Goal: Task Accomplishment & Management: Complete application form

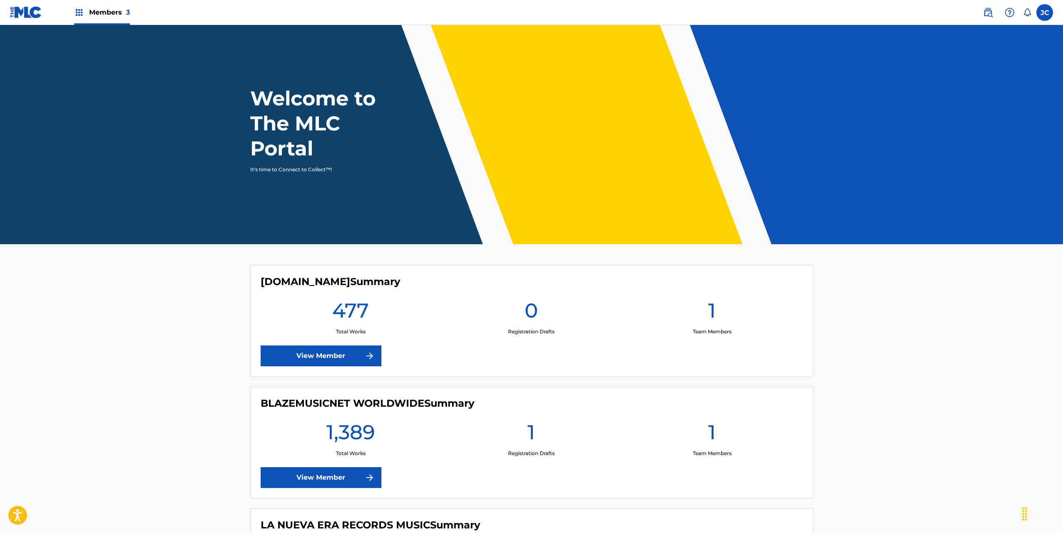
click at [990, 7] on img at bounding box center [988, 12] width 10 height 10
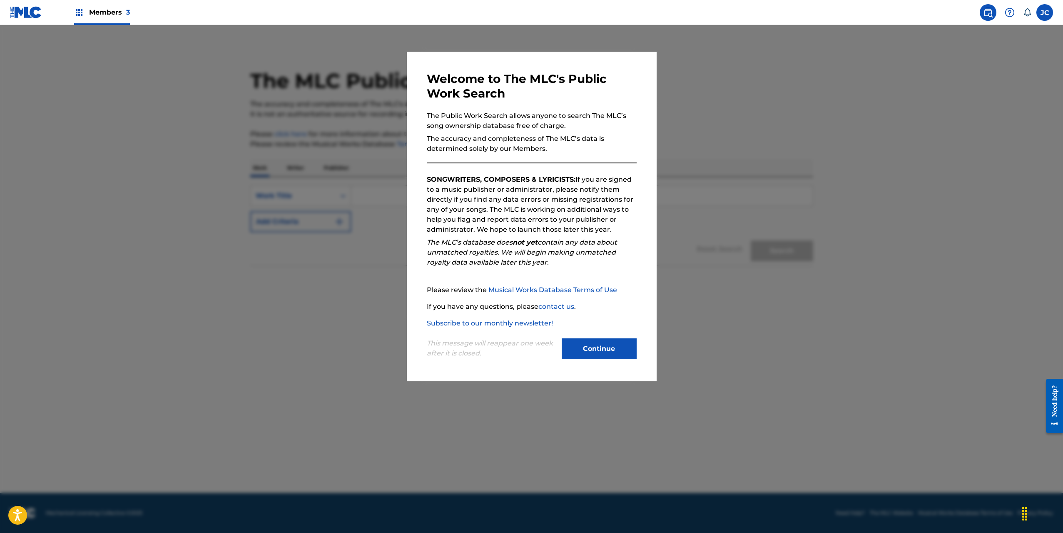
click at [615, 351] on button "Continue" at bounding box center [599, 348] width 75 height 21
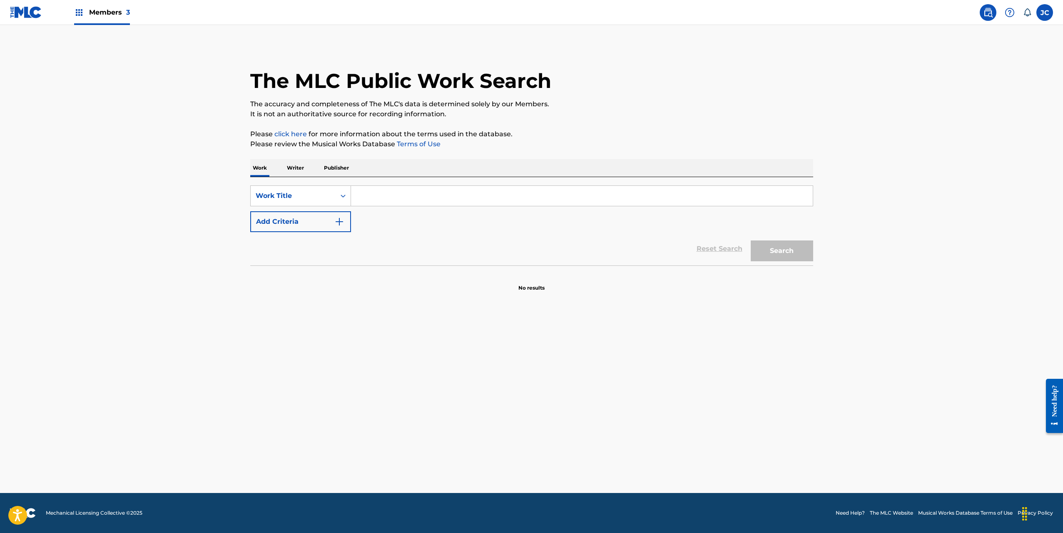
click at [365, 195] on input "Search Form" at bounding box center [582, 196] width 462 height 20
type input "una chica good"
click at [776, 249] on button "Search" at bounding box center [782, 250] width 62 height 21
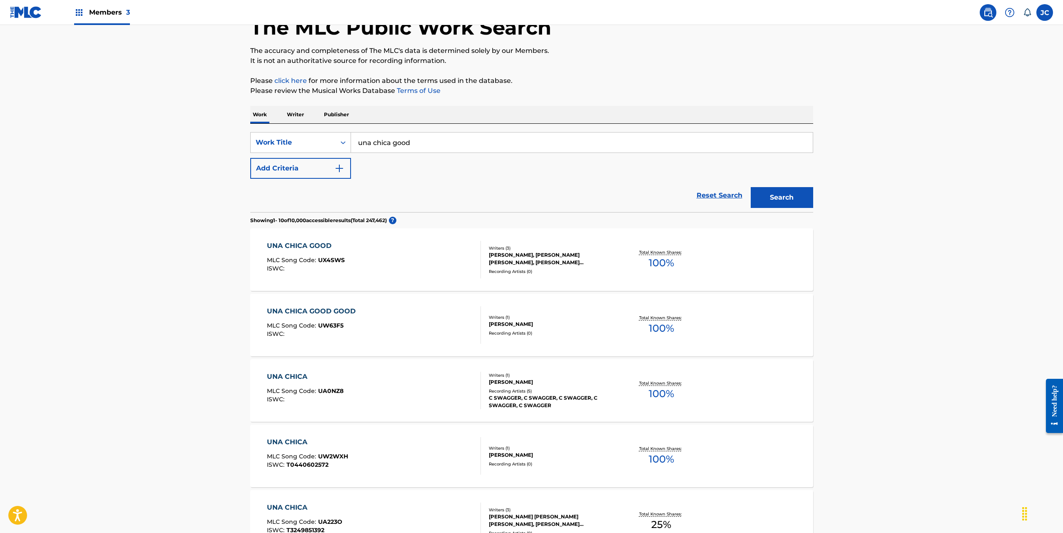
scroll to position [167, 0]
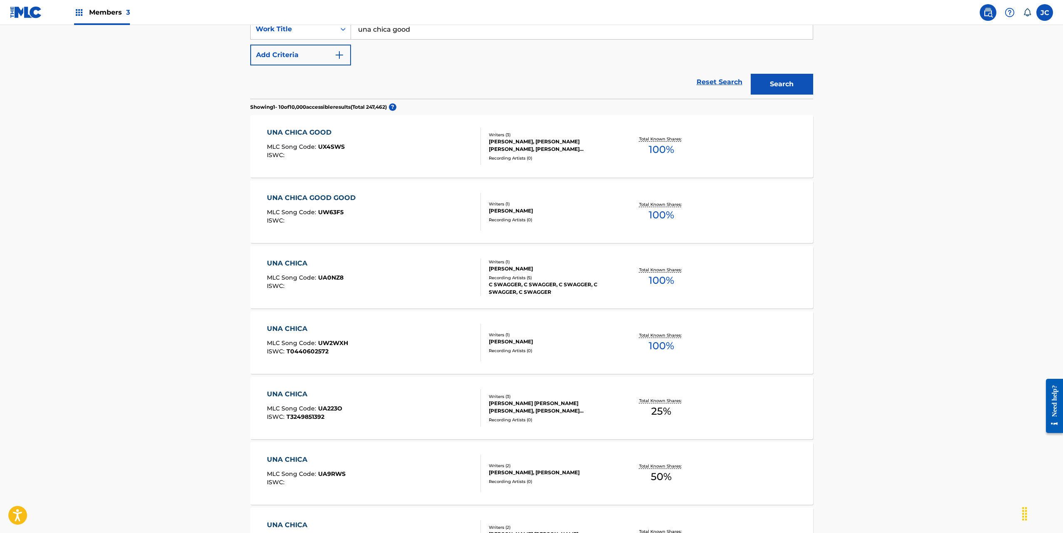
click at [380, 138] on div "UNA CHICA GOOD MLC Song Code : UX4SWS ISWC :" at bounding box center [374, 145] width 214 height 37
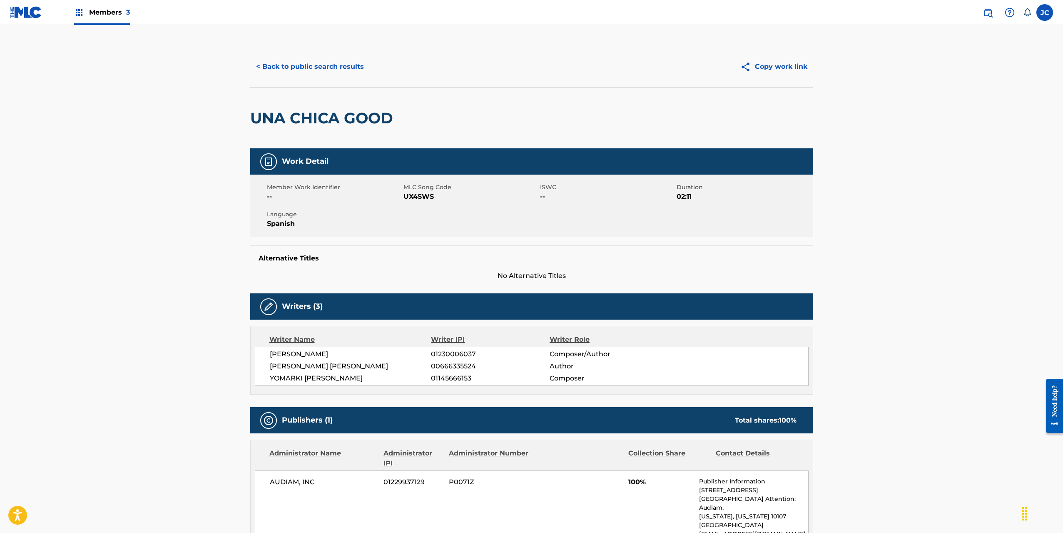
click at [108, 3] on div "Members 3" at bounding box center [102, 12] width 56 height 25
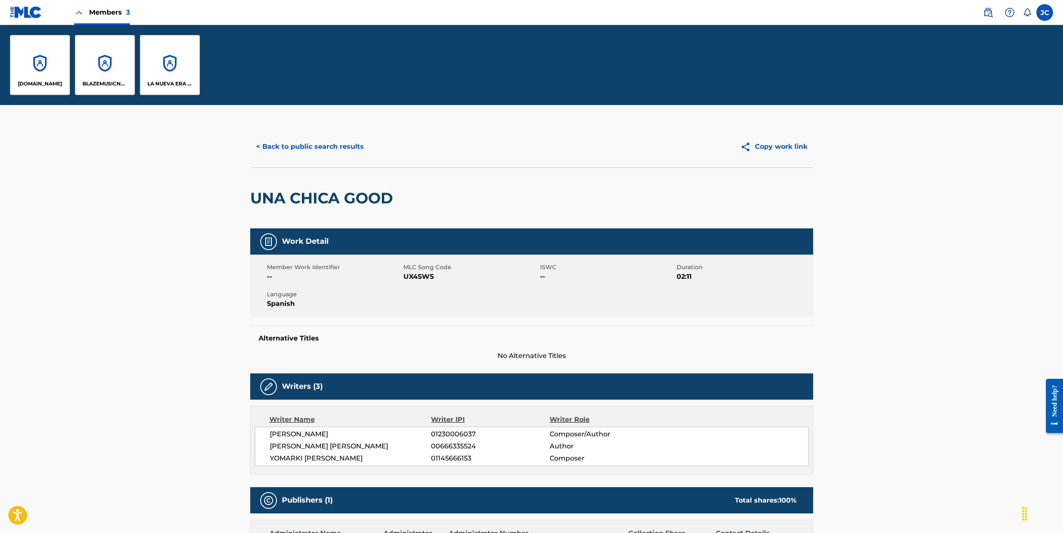
click at [103, 73] on div "BLAZEMUSICNET WORLDWIDE" at bounding box center [105, 65] width 60 height 60
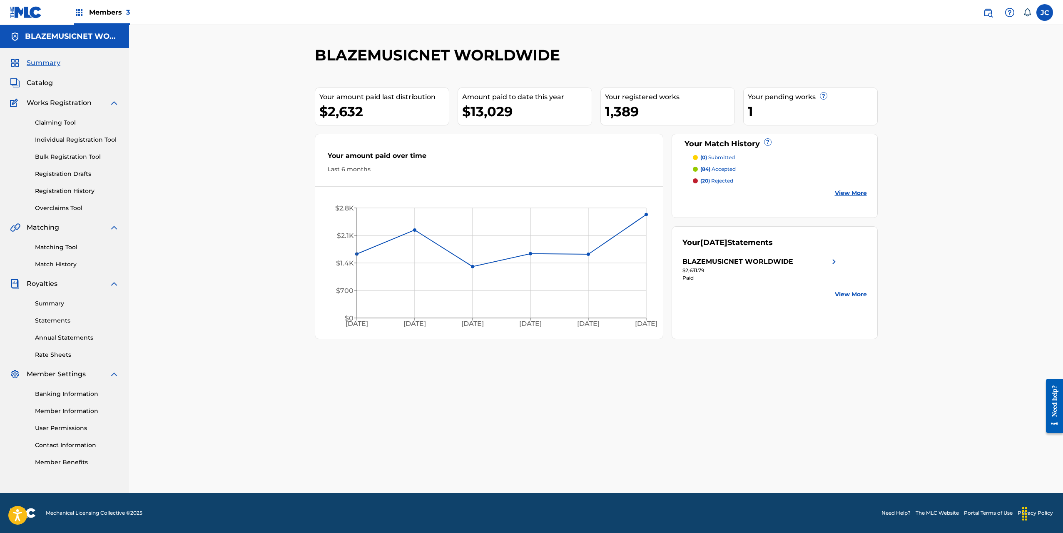
click at [89, 139] on link "Individual Registration Tool" at bounding box center [77, 139] width 84 height 9
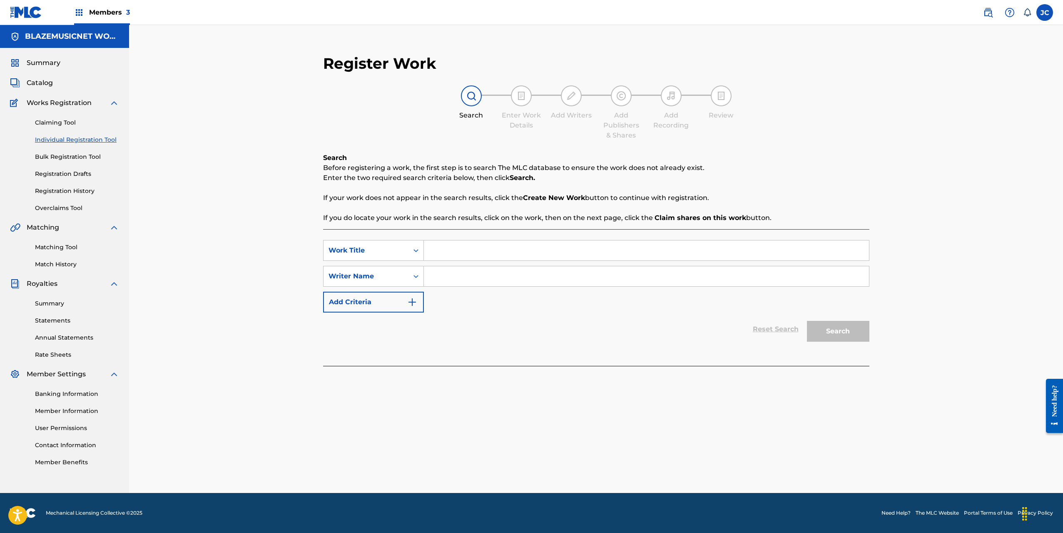
click at [486, 244] on input "Search Form" at bounding box center [646, 250] width 445 height 20
type input "UN PARTY"
click at [264, 282] on div "Register Work Search Enter Work Details Add Writers Add Publishers & Shares Add…" at bounding box center [596, 259] width 934 height 468
click at [541, 274] on input "Search Form" at bounding box center [646, 276] width 445 height 20
type input "[PERSON_NAME]"
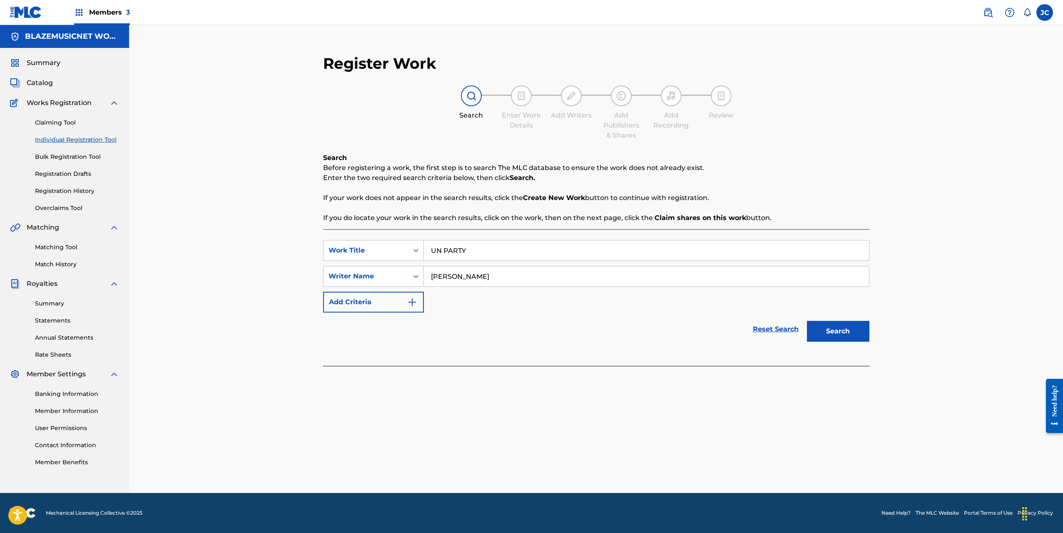
click at [508, 279] on input "[PERSON_NAME]" at bounding box center [646, 276] width 445 height 20
click at [843, 326] on button "Search" at bounding box center [838, 331] width 62 height 21
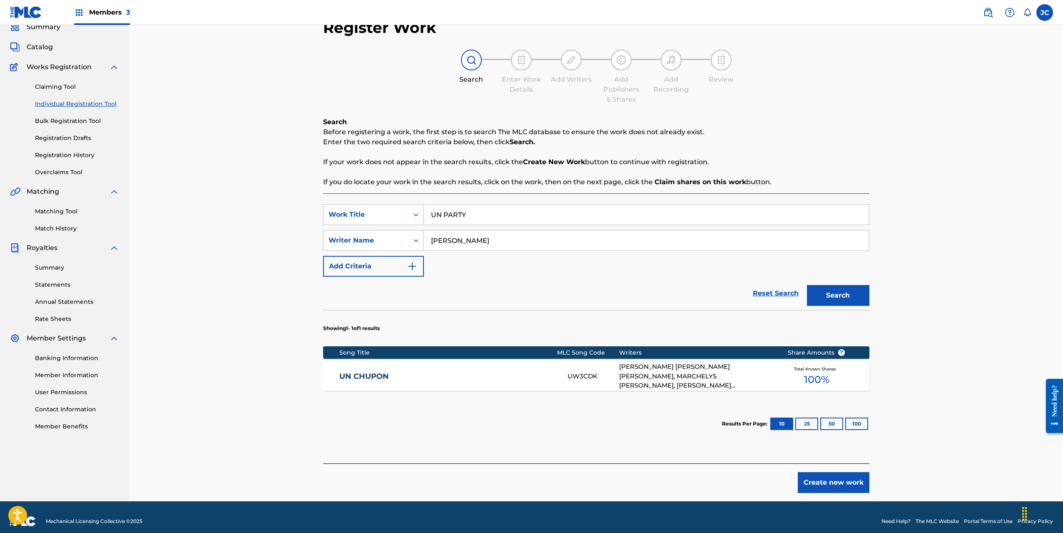
scroll to position [44, 0]
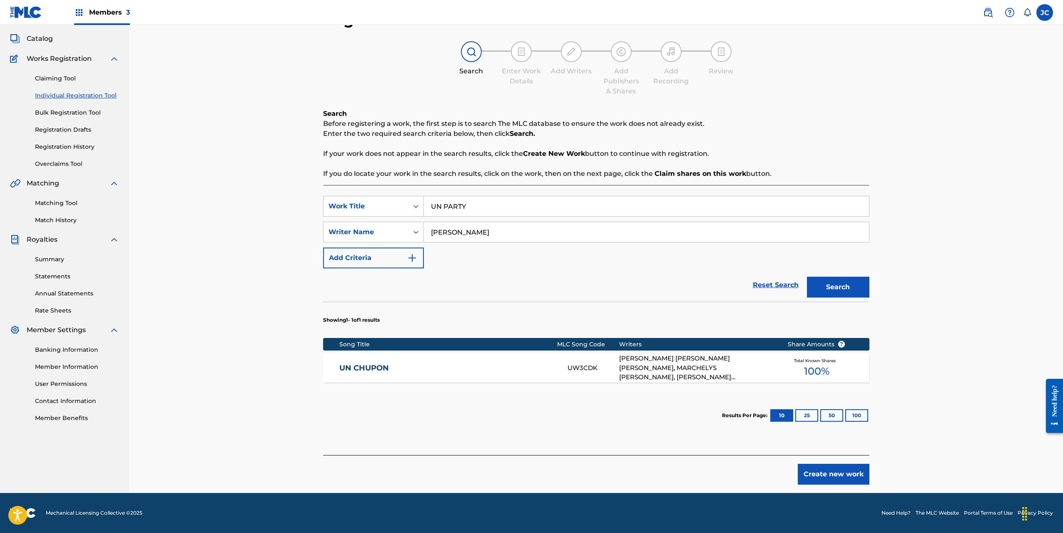
click at [846, 472] on button "Create new work" at bounding box center [834, 474] width 72 height 21
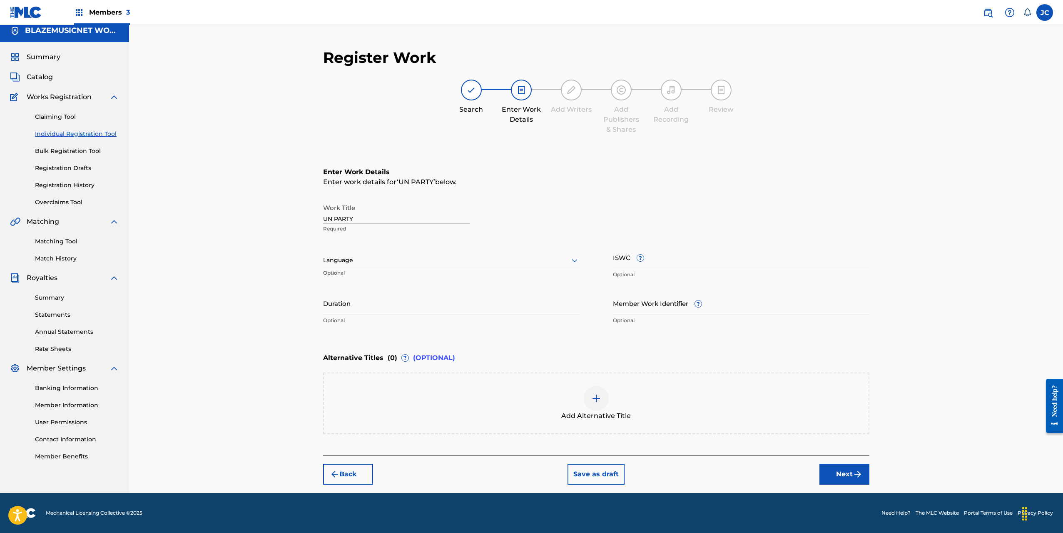
click at [370, 263] on div at bounding box center [451, 260] width 257 height 10
click at [360, 288] on div "Spanish" at bounding box center [452, 297] width 256 height 19
click at [356, 299] on input "Duration" at bounding box center [451, 303] width 257 height 24
type input "03:10"
click at [292, 332] on div "Register Work Search Enter Work Details Add Writers Add Publishers & Shares Add…" at bounding box center [596, 256] width 934 height 474
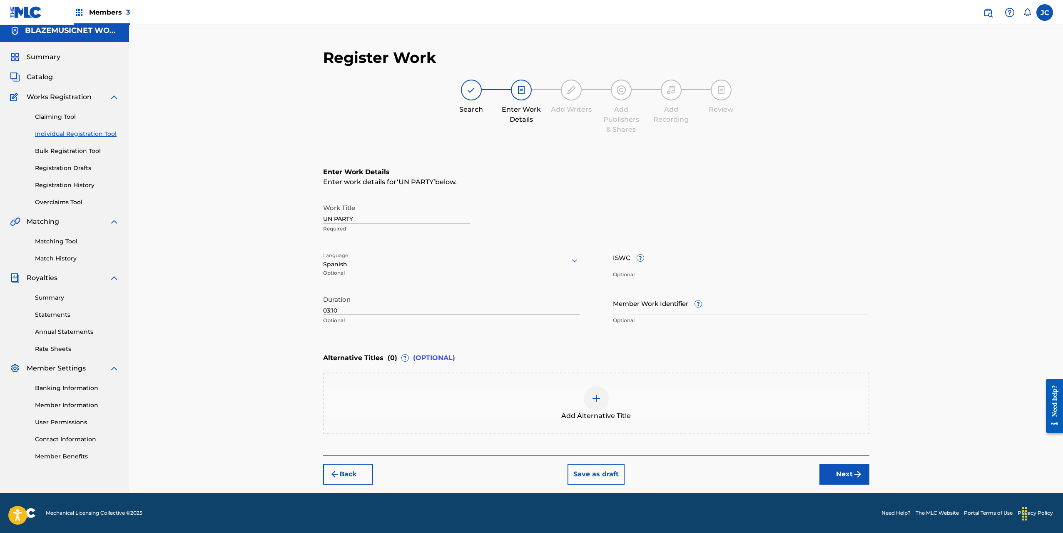
click at [861, 471] on img "submit" at bounding box center [858, 474] width 10 height 10
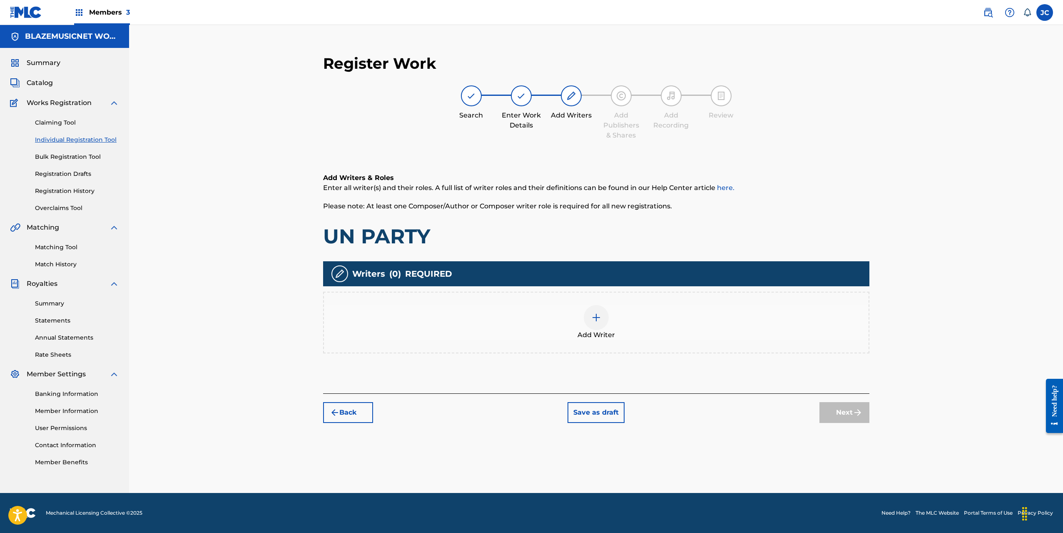
click at [594, 315] on img at bounding box center [596, 317] width 10 height 10
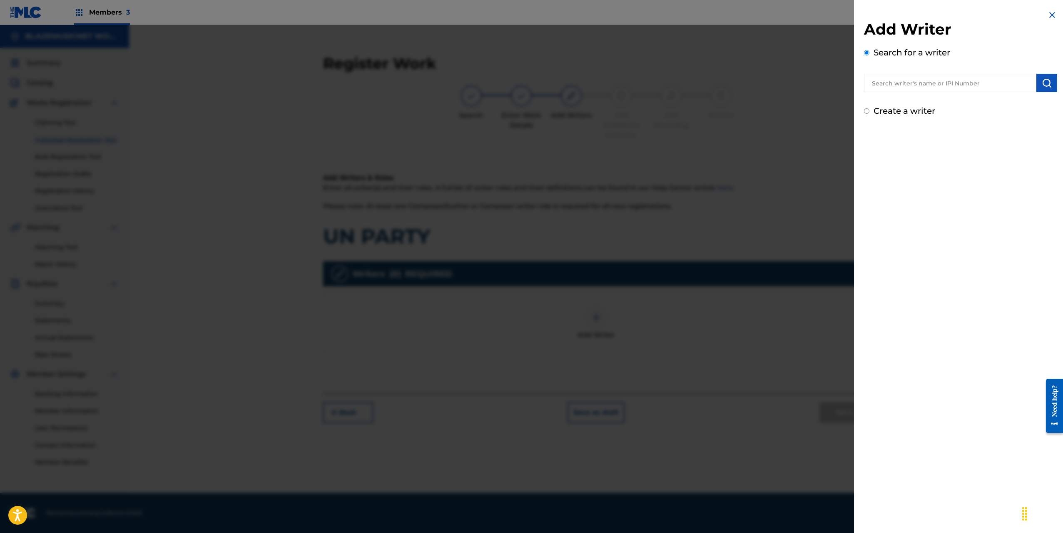
click at [905, 77] on input "text" at bounding box center [950, 83] width 172 height 18
paste input "[PERSON_NAME]"
type input "[PERSON_NAME]"
click at [1047, 77] on button "submit" at bounding box center [1047, 83] width 21 height 18
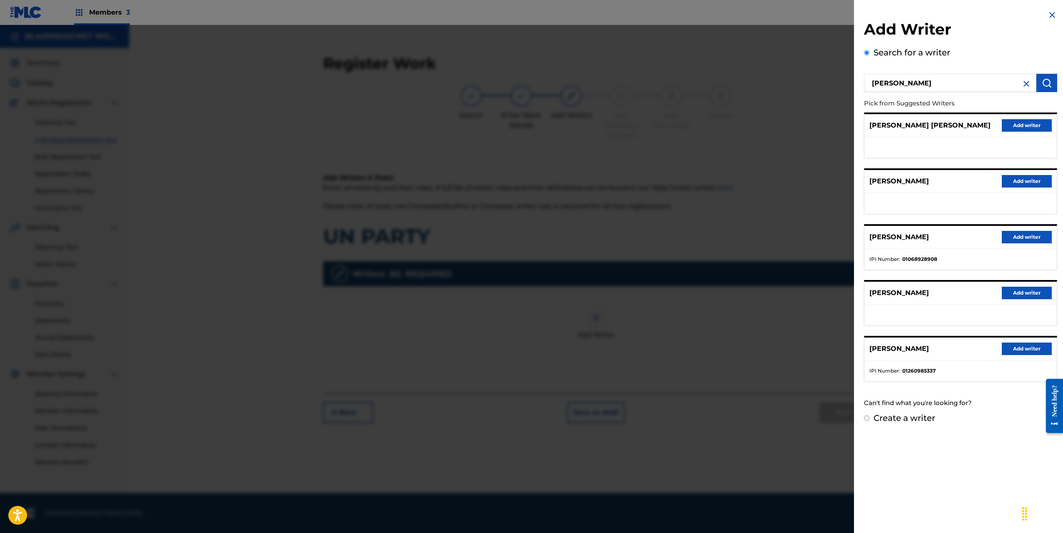
click at [1008, 349] on button "Add writer" at bounding box center [1027, 348] width 50 height 12
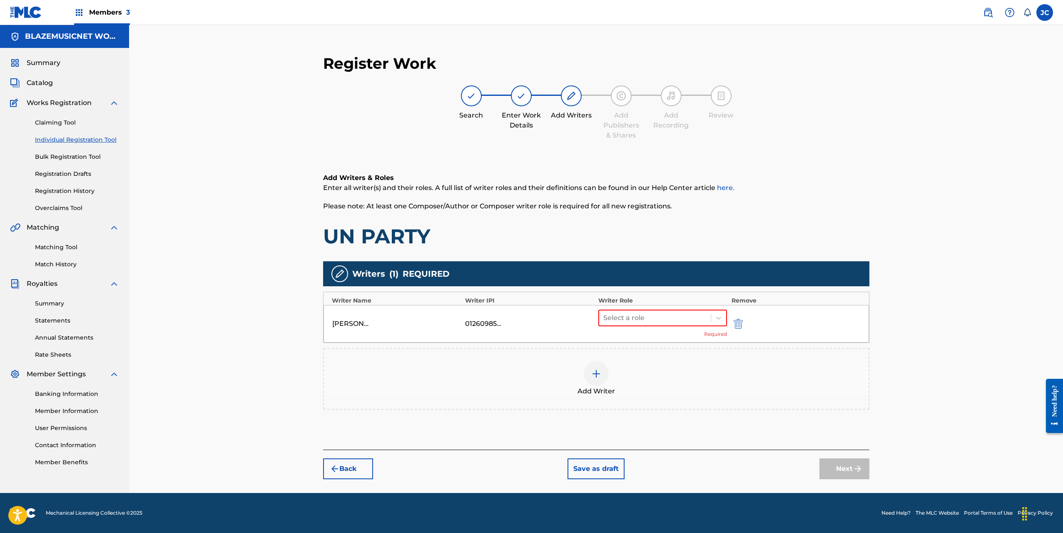
click at [644, 309] on div "[PERSON_NAME] 01260985337 Select a role Required" at bounding box center [597, 323] width 546 height 37
click at [651, 318] on div at bounding box center [655, 318] width 104 height 12
click at [646, 339] on div "Composer/Author" at bounding box center [662, 339] width 129 height 17
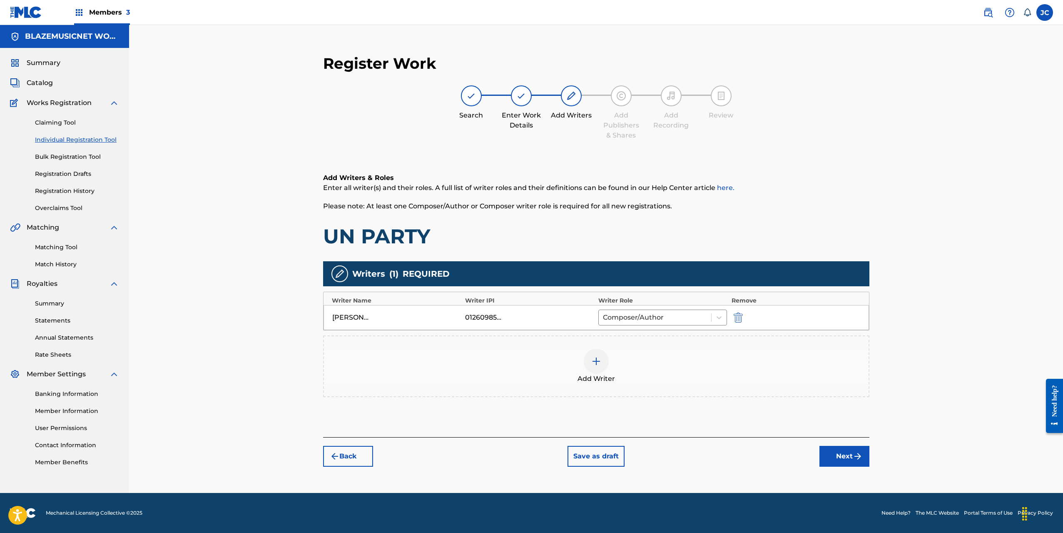
click at [601, 358] on div at bounding box center [596, 361] width 25 height 25
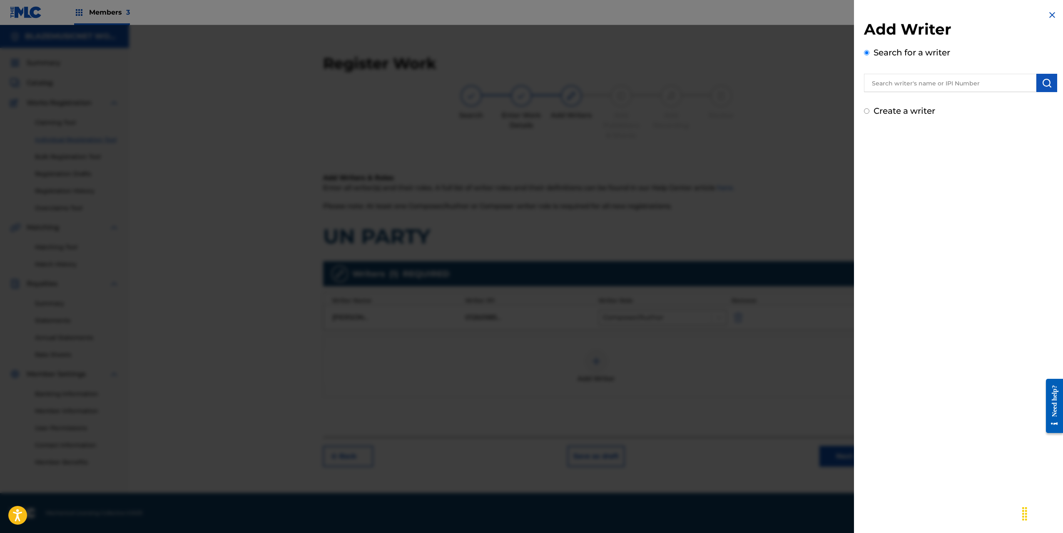
click at [932, 79] on input "text" at bounding box center [950, 83] width 172 height 18
type input "01032176697"
click at [1043, 82] on img "submit" at bounding box center [1047, 83] width 10 height 10
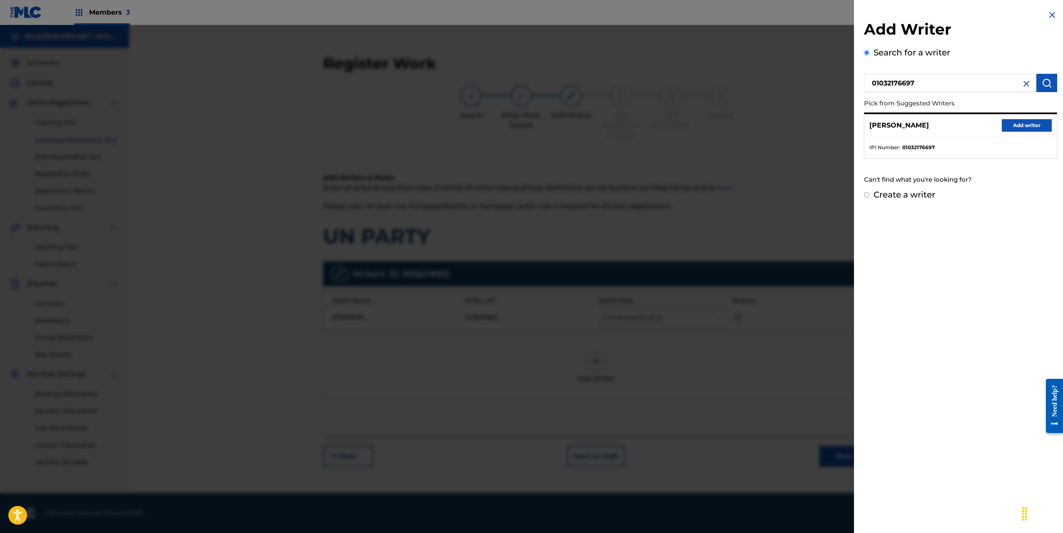
click at [1032, 126] on button "Add writer" at bounding box center [1027, 125] width 50 height 12
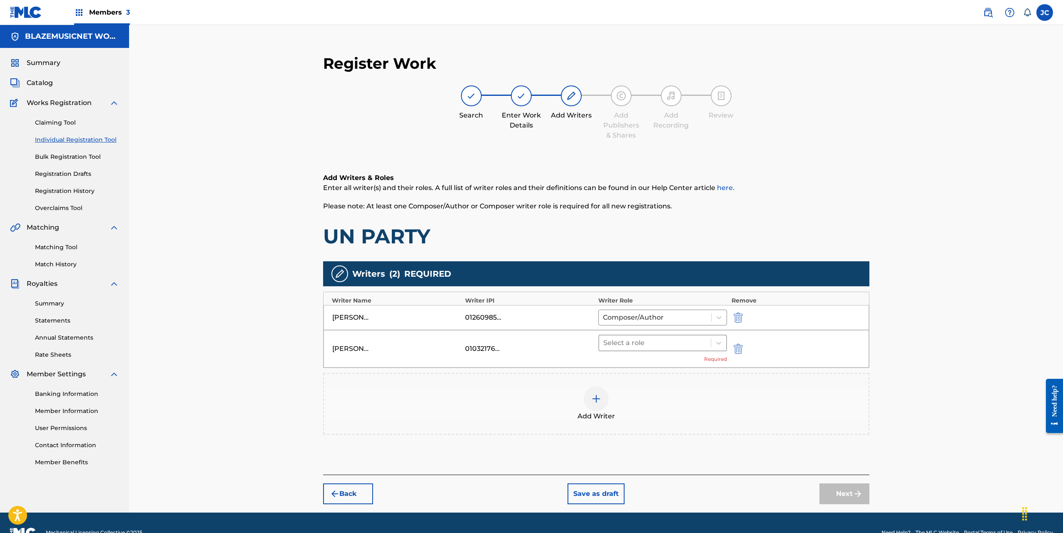
click at [618, 338] on div at bounding box center [655, 343] width 104 height 12
click at [621, 365] on div "Composer/Author" at bounding box center [662, 364] width 129 height 17
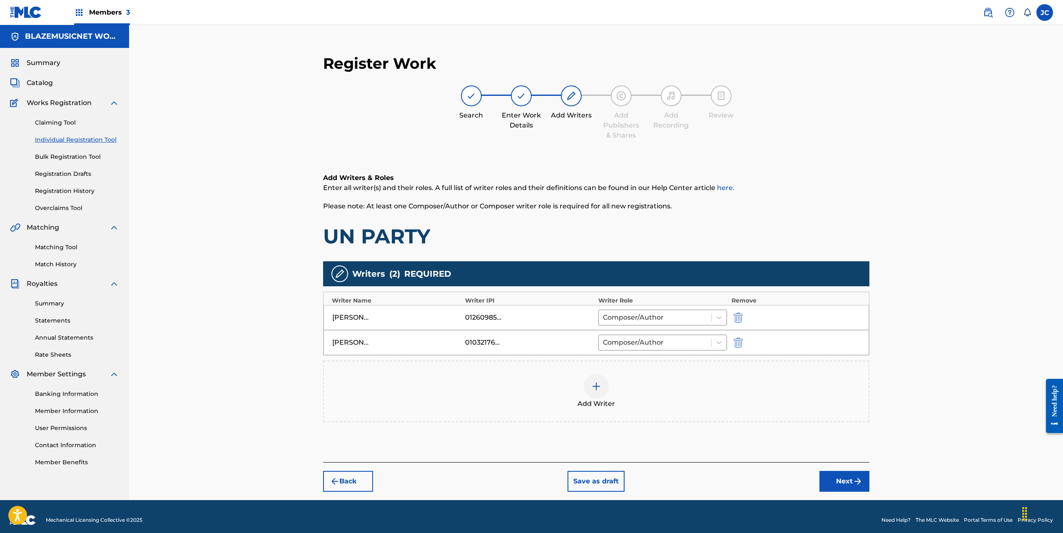
click at [603, 379] on div at bounding box center [596, 386] width 25 height 25
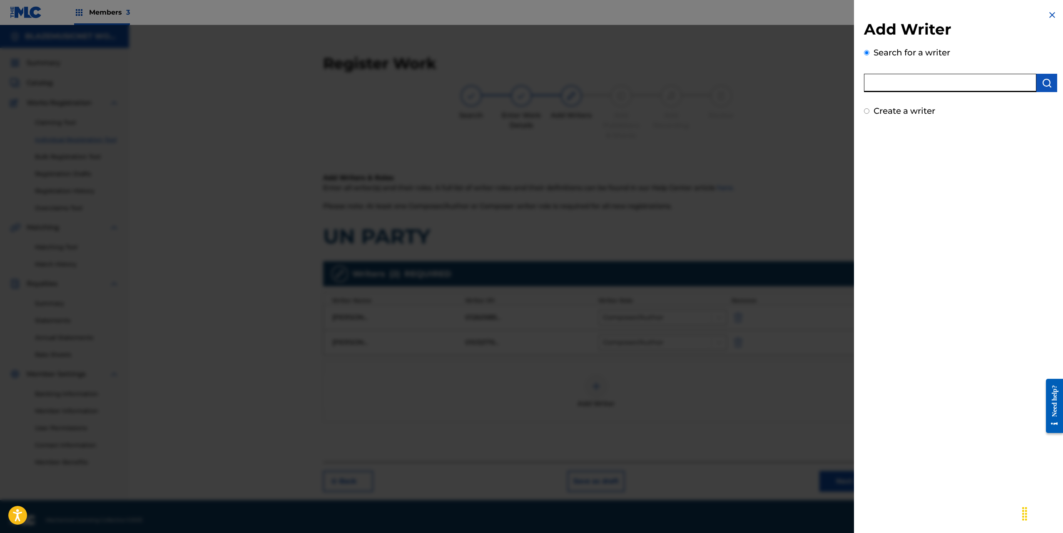
click at [889, 84] on input "text" at bounding box center [950, 83] width 172 height 18
type input "[PERSON_NAME]"
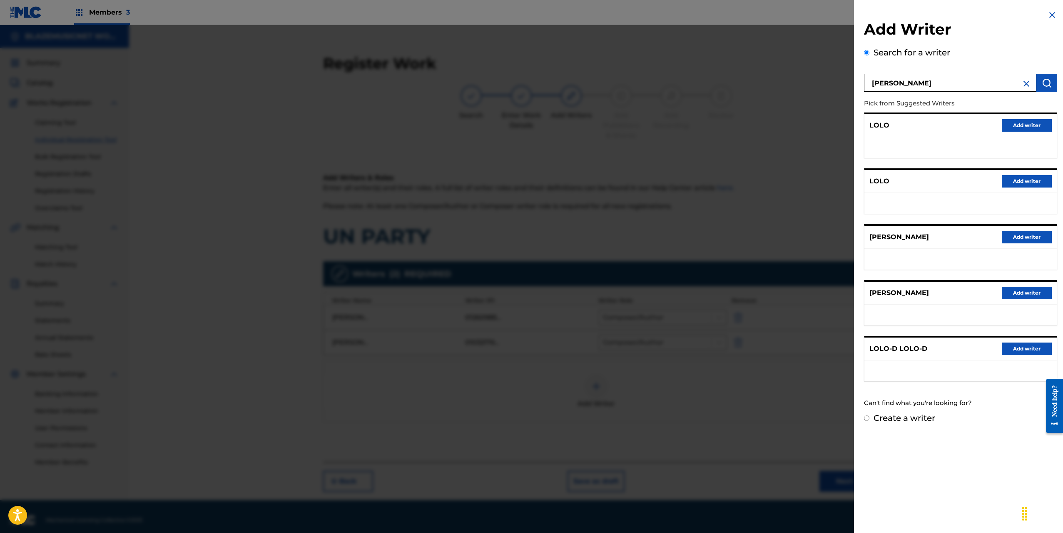
click at [1031, 293] on button "Add writer" at bounding box center [1027, 293] width 50 height 12
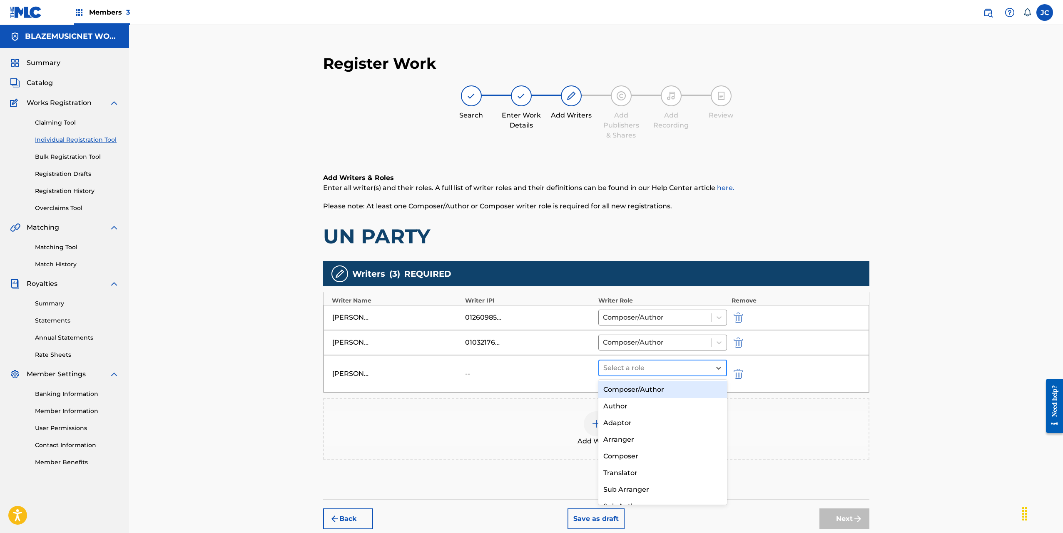
click at [643, 365] on div at bounding box center [655, 368] width 104 height 12
click at [606, 388] on div "Composer/Author" at bounding box center [662, 389] width 129 height 17
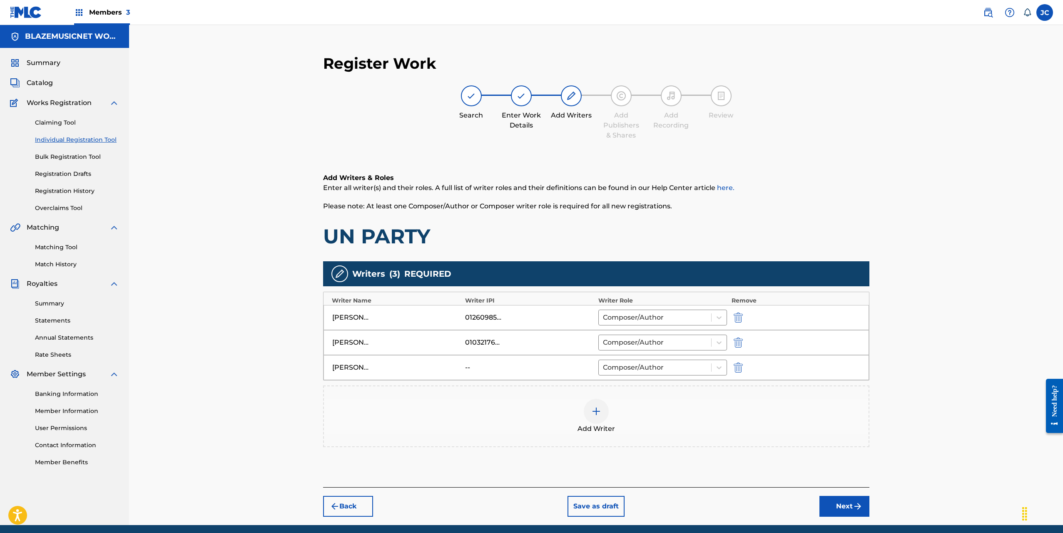
click at [596, 406] on img at bounding box center [596, 411] width 10 height 10
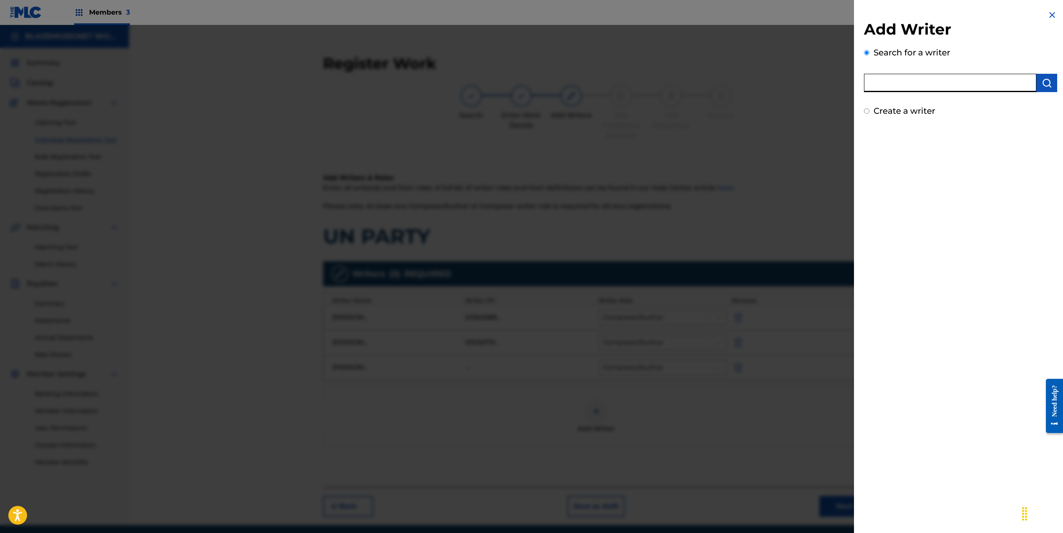
click at [898, 78] on input "text" at bounding box center [950, 83] width 172 height 18
type input "01025544782"
click at [1045, 78] on img "submit" at bounding box center [1047, 83] width 10 height 10
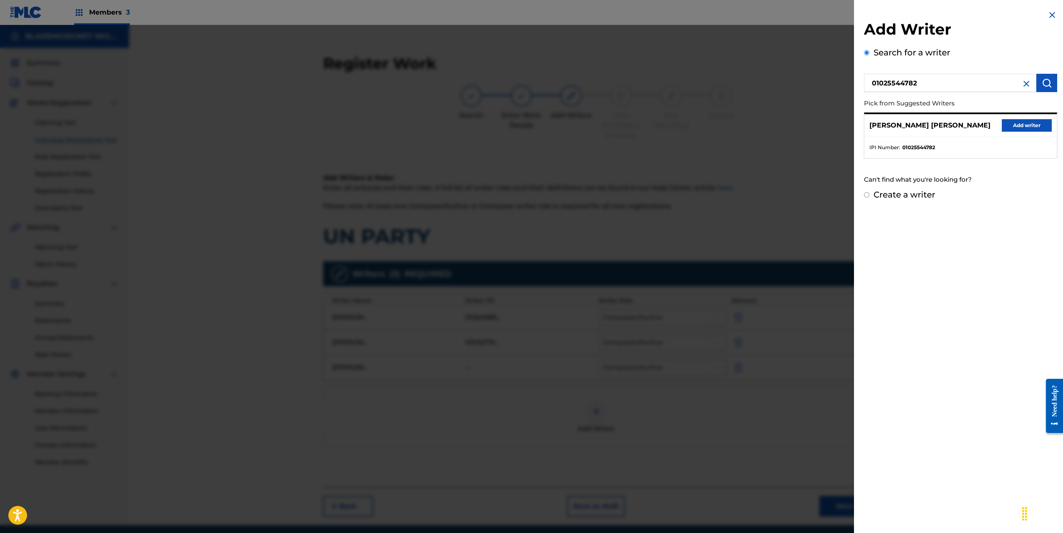
click at [1039, 124] on button "Add writer" at bounding box center [1027, 125] width 50 height 12
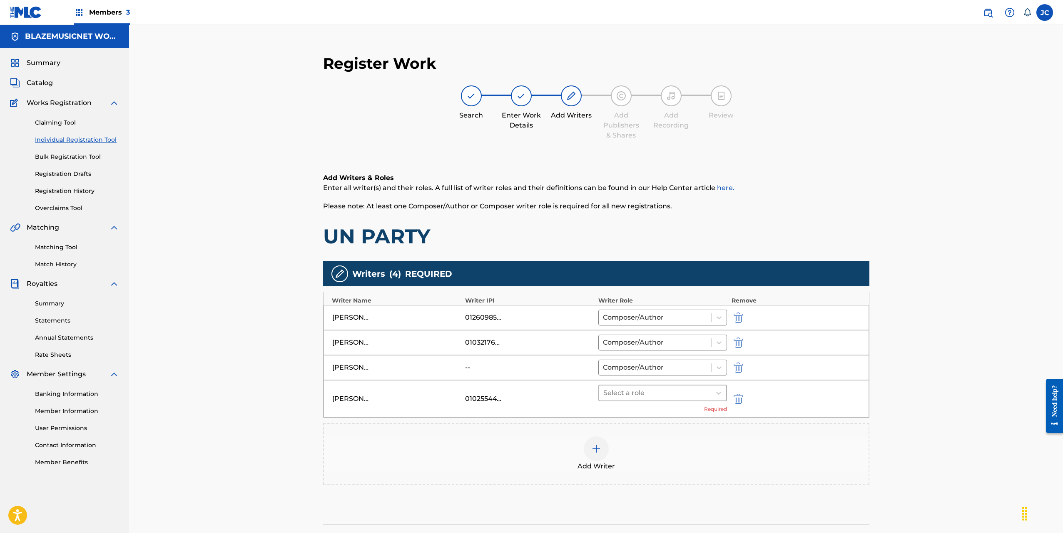
click at [643, 394] on div at bounding box center [655, 393] width 104 height 12
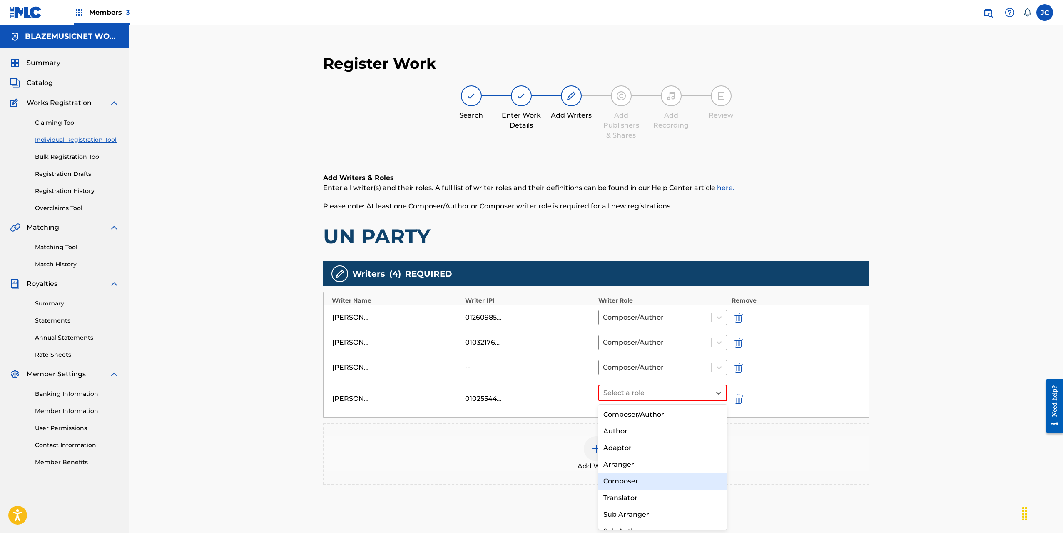
click at [629, 478] on div "Composer" at bounding box center [662, 481] width 129 height 17
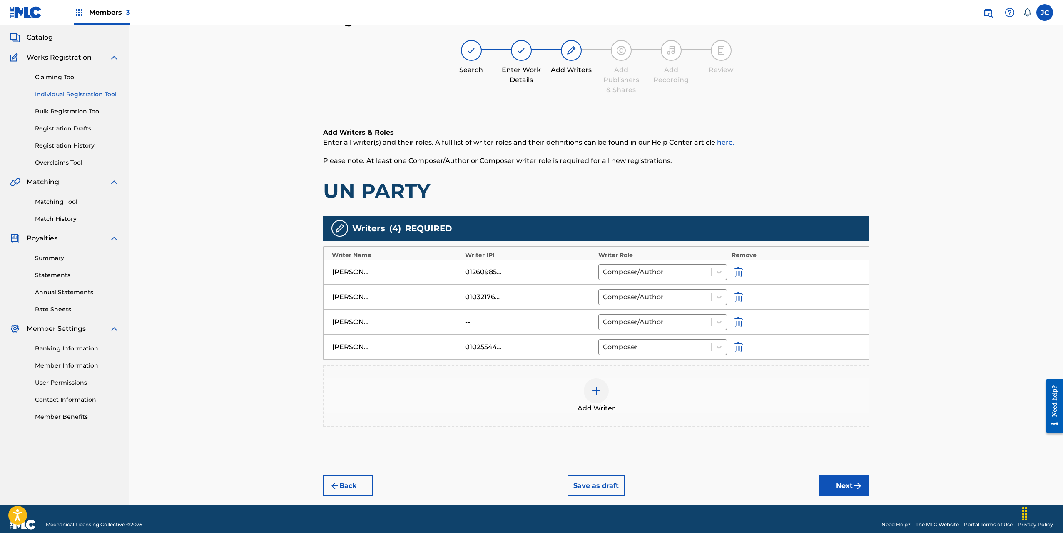
scroll to position [57, 0]
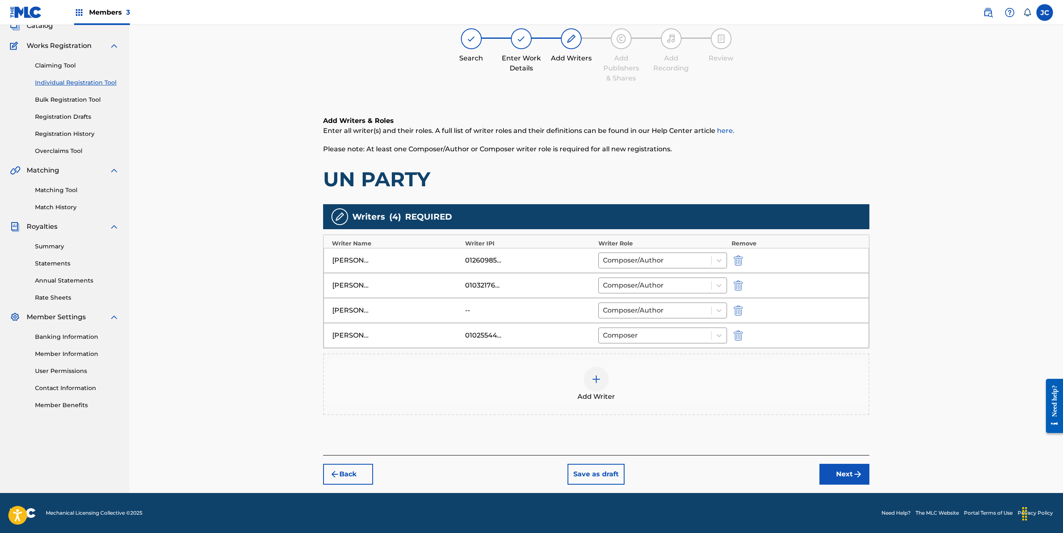
click at [839, 469] on button "Next" at bounding box center [845, 474] width 50 height 21
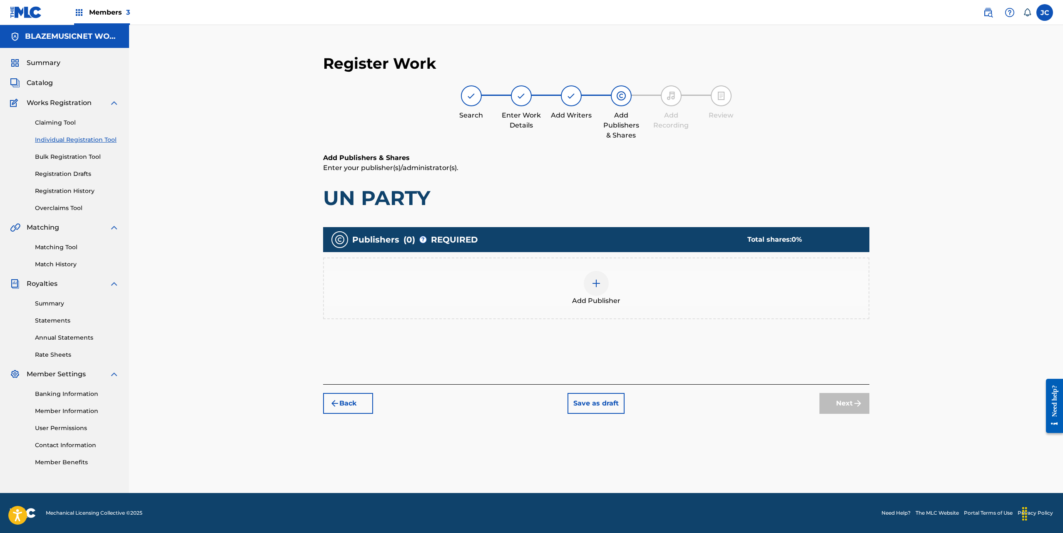
scroll to position [0, 0]
click at [616, 304] on span "Add Publisher" at bounding box center [596, 301] width 48 height 10
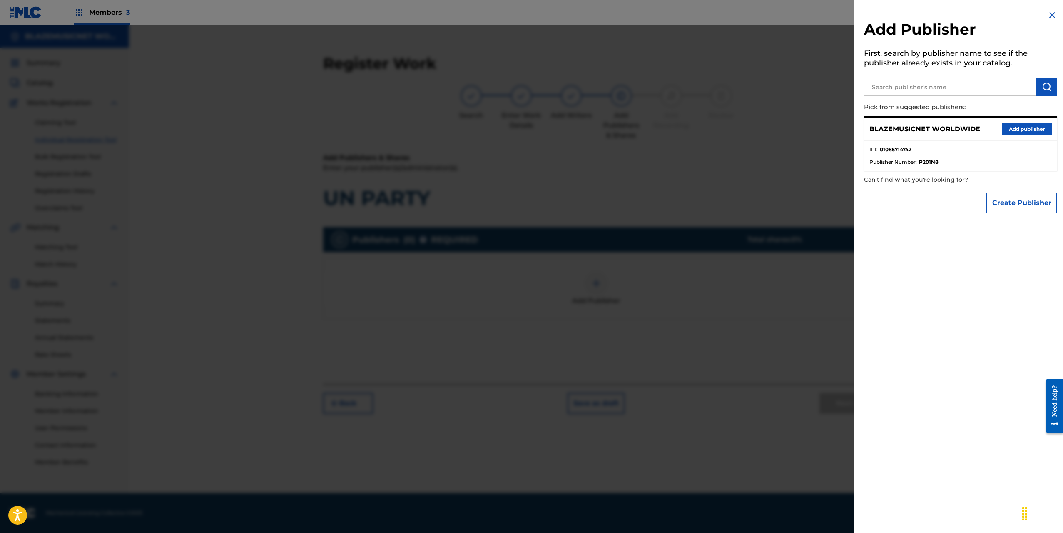
click at [1024, 134] on button "Add publisher" at bounding box center [1027, 129] width 50 height 12
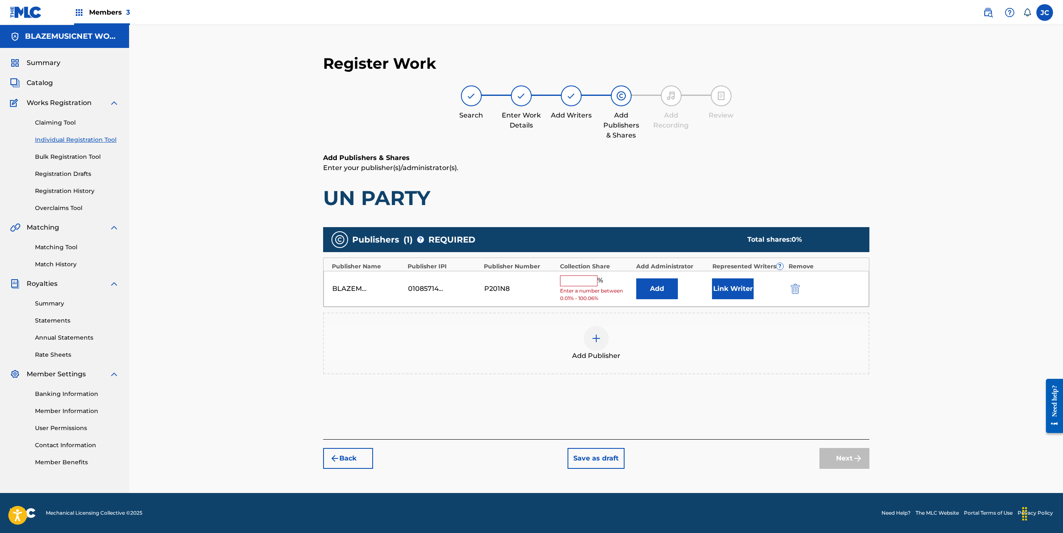
click at [576, 280] on input "text" at bounding box center [578, 280] width 37 height 11
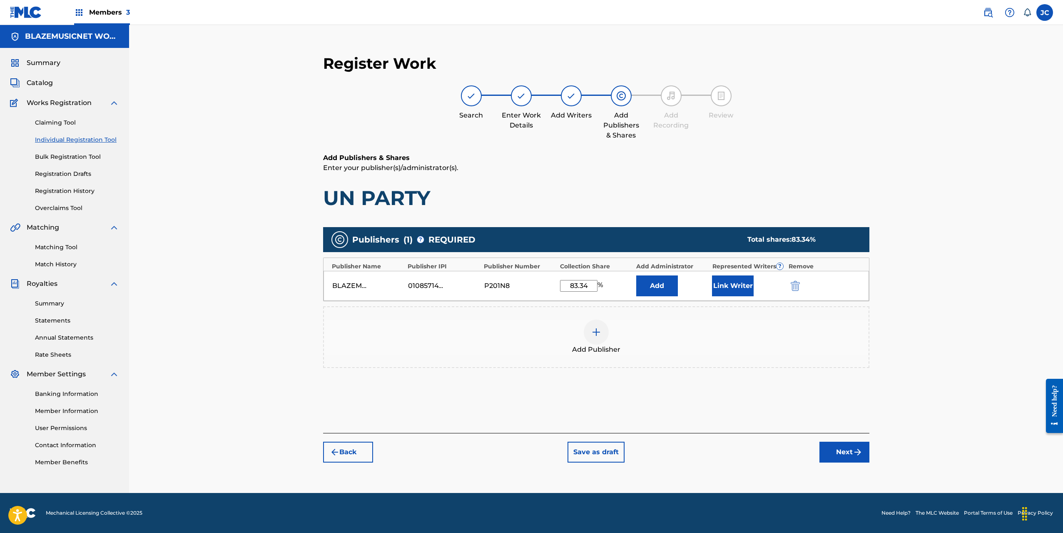
type input "83.34"
click at [732, 281] on button "Link Writer" at bounding box center [733, 285] width 42 height 21
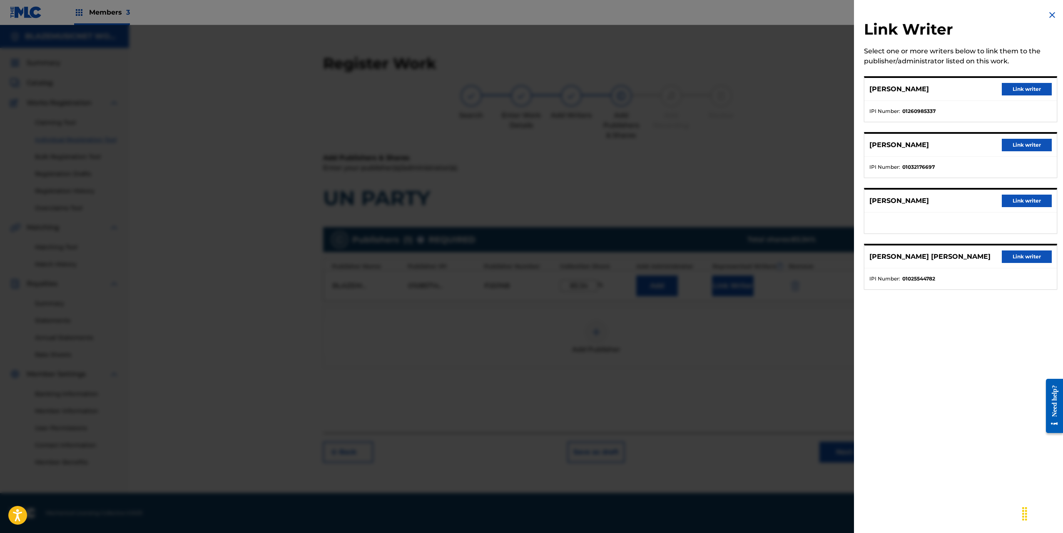
click at [1036, 90] on button "Link writer" at bounding box center [1027, 89] width 50 height 12
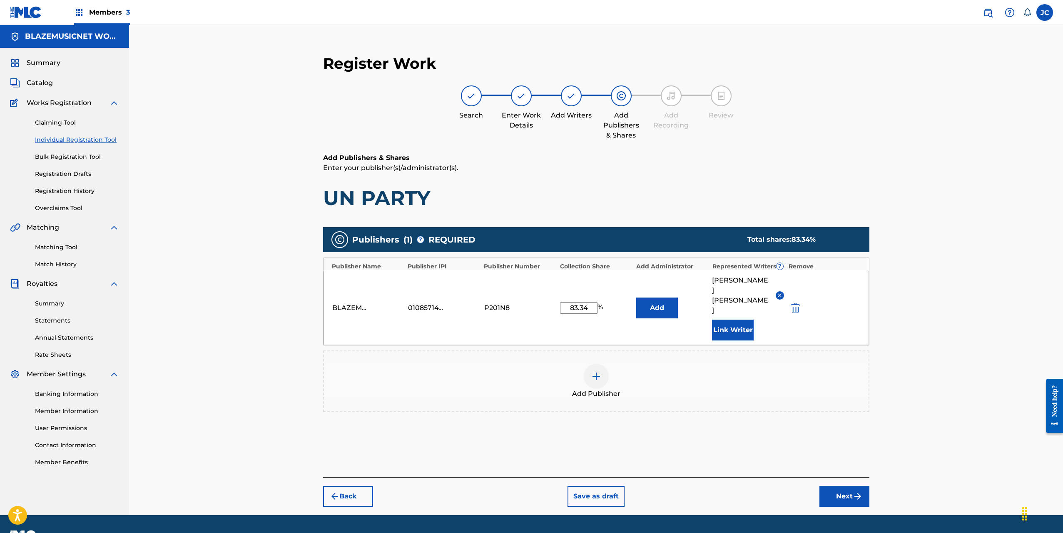
click at [723, 324] on button "Link Writer" at bounding box center [733, 329] width 42 height 21
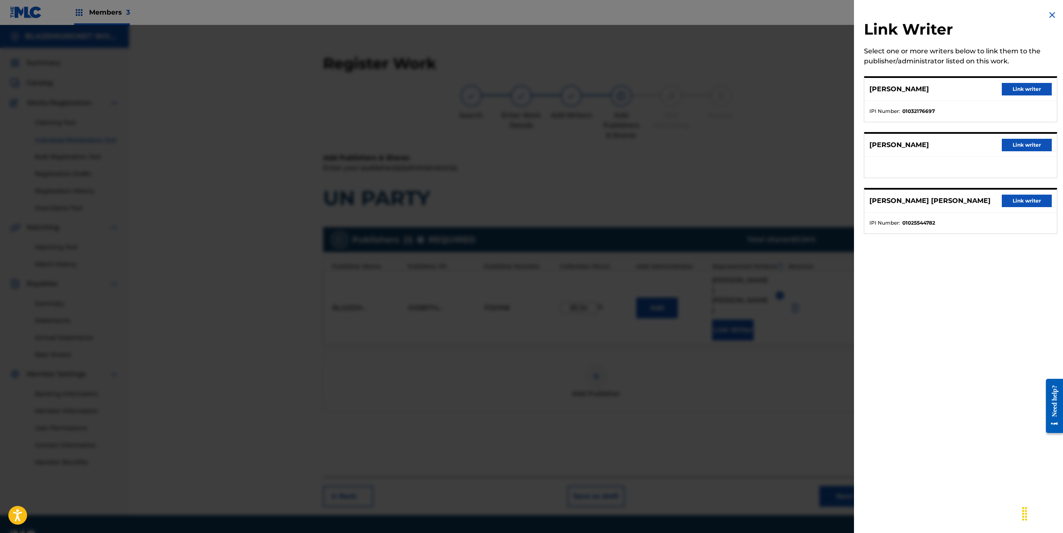
click at [1010, 87] on button "Link writer" at bounding box center [1027, 89] width 50 height 12
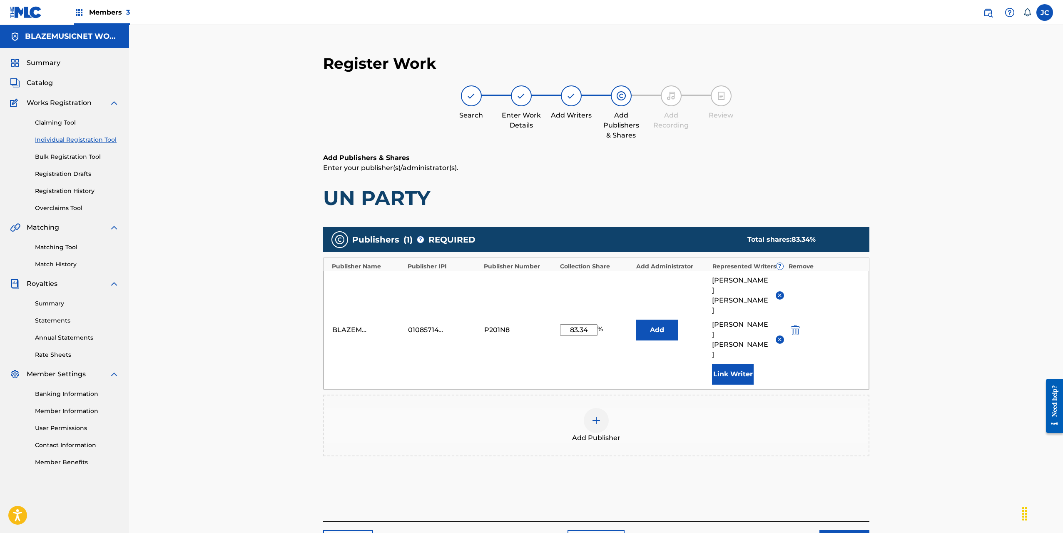
click at [728, 364] on button "Link Writer" at bounding box center [733, 374] width 42 height 21
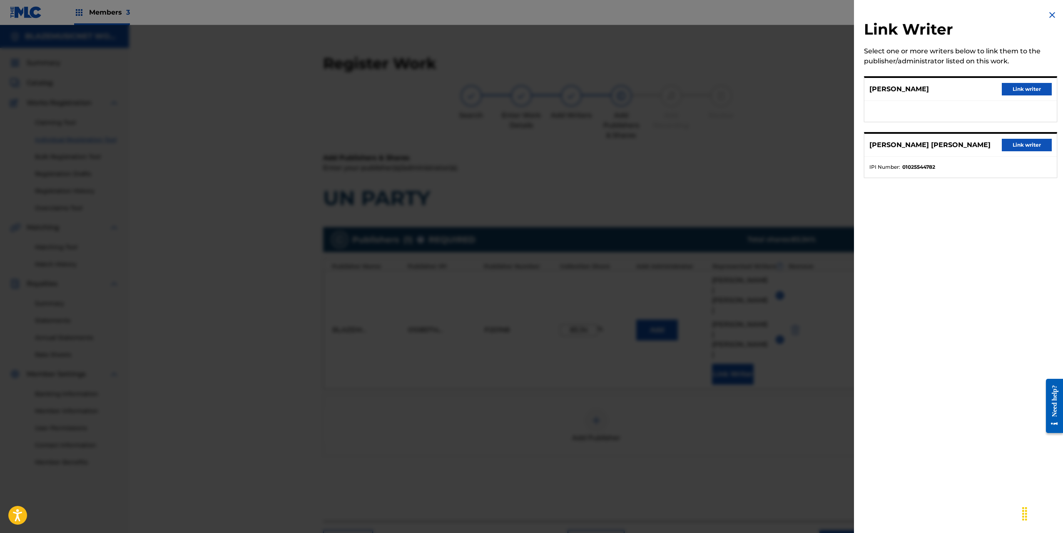
click at [1029, 143] on button "Link writer" at bounding box center [1027, 145] width 50 height 12
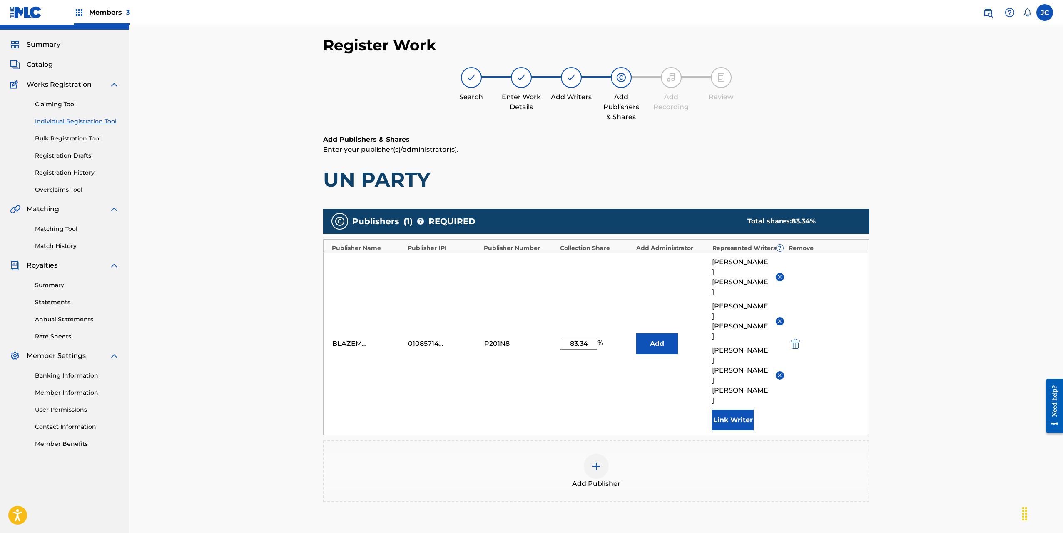
scroll to position [70, 0]
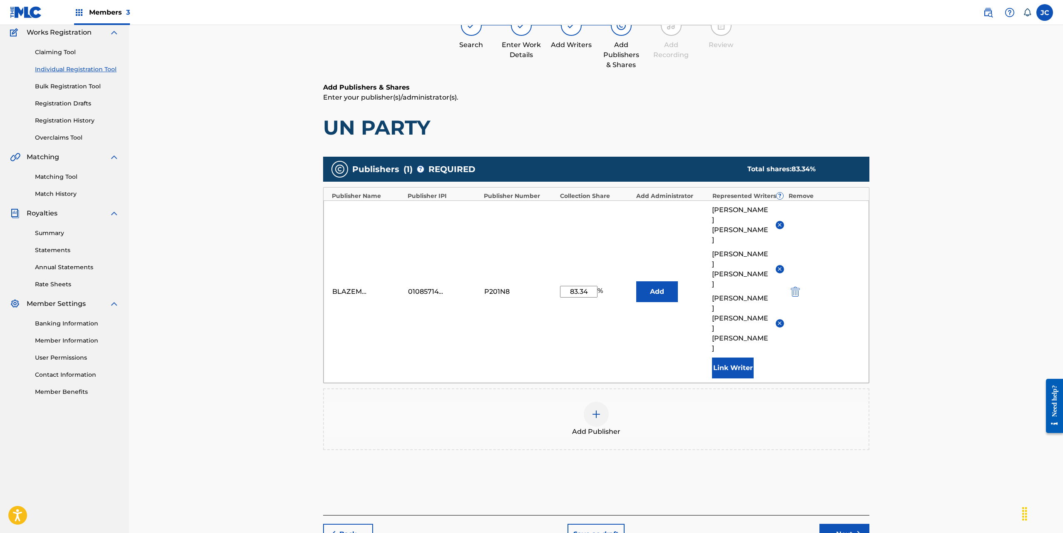
click at [840, 524] on button "Next" at bounding box center [845, 534] width 50 height 21
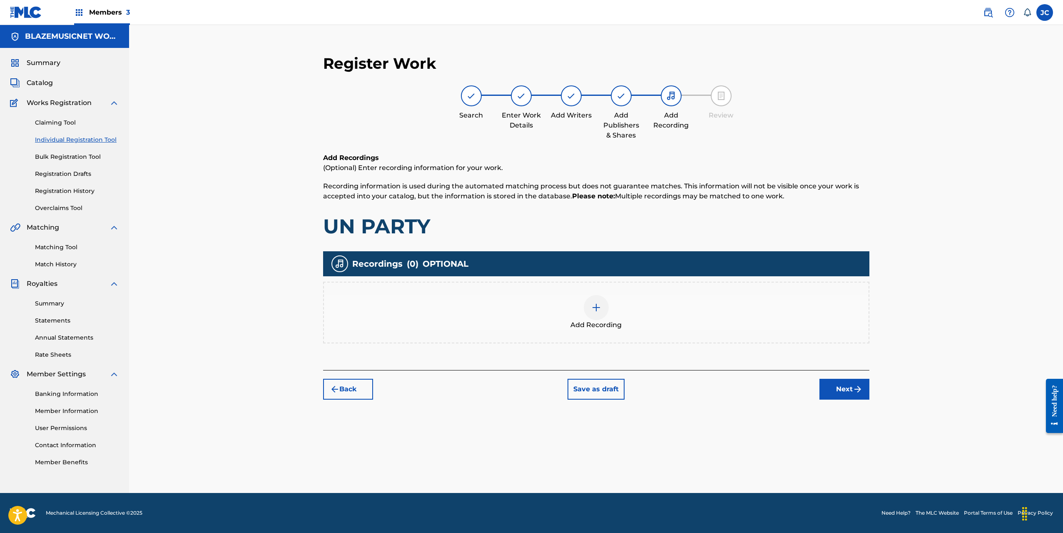
scroll to position [0, 0]
click at [600, 300] on div at bounding box center [596, 307] width 25 height 25
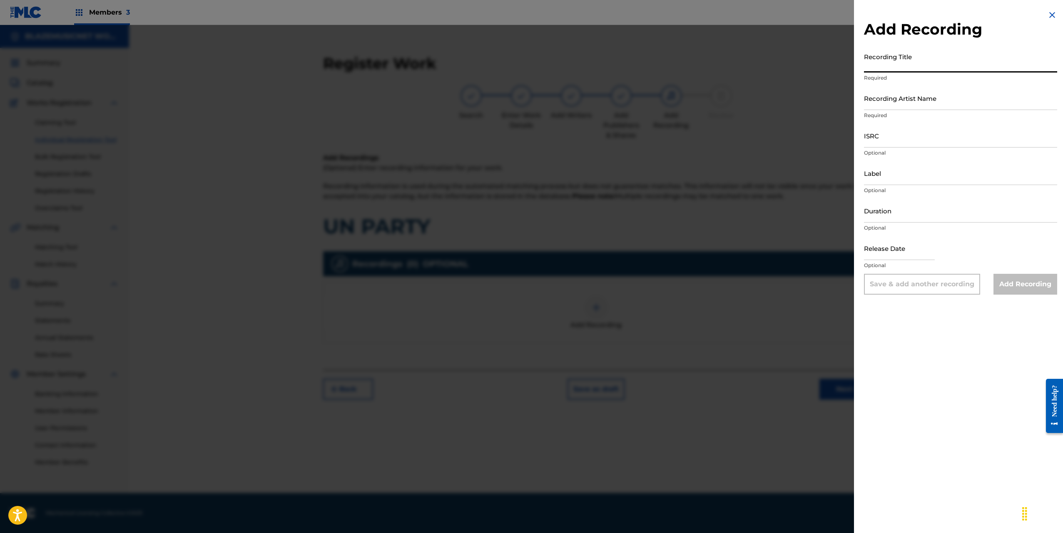
click at [875, 71] on input "Recording Title" at bounding box center [960, 61] width 193 height 24
type input "UN PARTY"
click at [896, 104] on input "Recording Artist Name" at bounding box center [960, 98] width 193 height 24
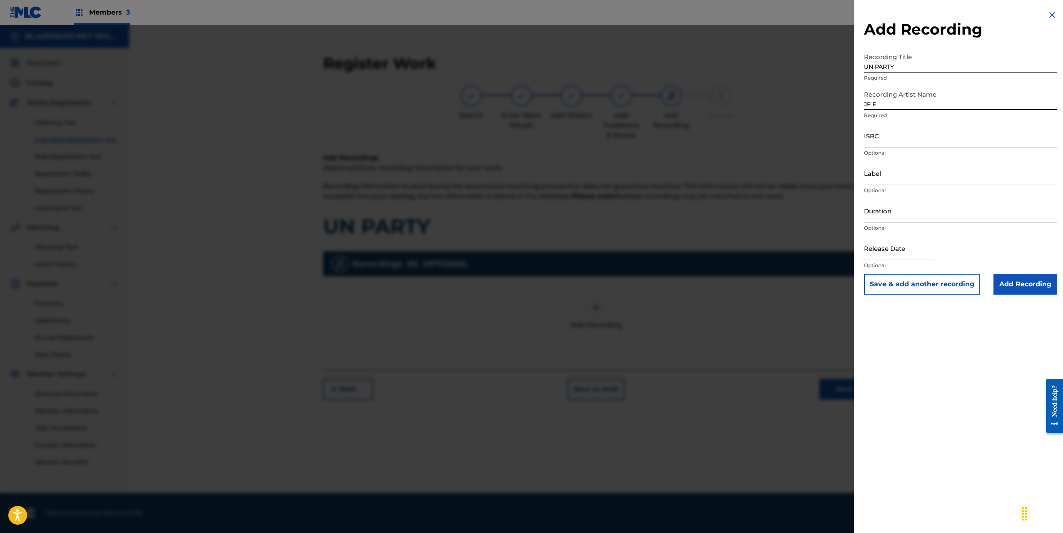
type input "JF EL CARAMELO"
click at [905, 140] on input "ISRC" at bounding box center [960, 136] width 193 height 24
paste input "QZS7J2596505"
type input "QZS7J2596505"
click at [890, 174] on input "Label" at bounding box center [960, 173] width 193 height 24
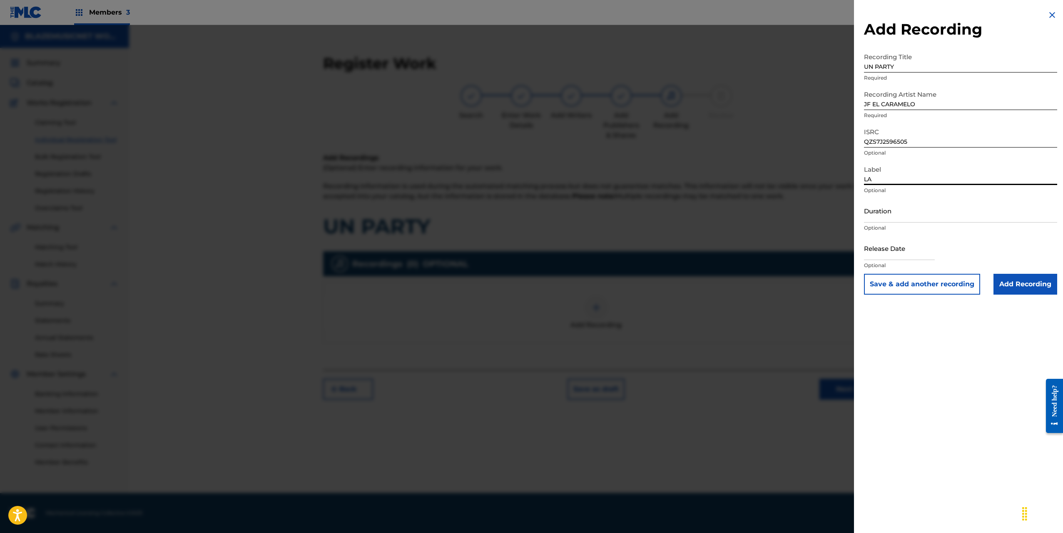
type input "LA COLMENA MUSIC"
click at [900, 212] on input "Duration" at bounding box center [960, 211] width 193 height 24
type input "03:10"
click at [878, 249] on input "text" at bounding box center [899, 248] width 71 height 24
select select "7"
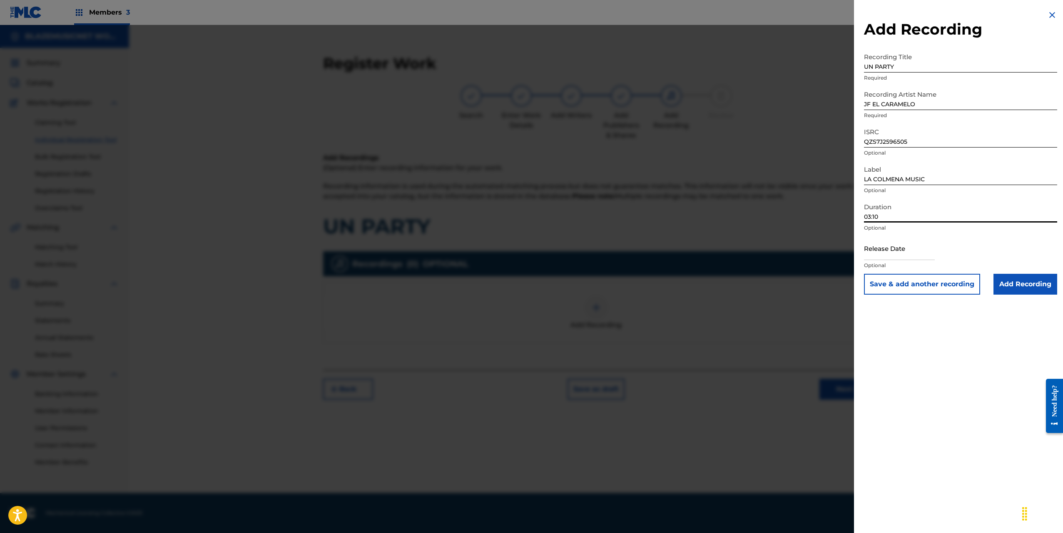
select select "2025"
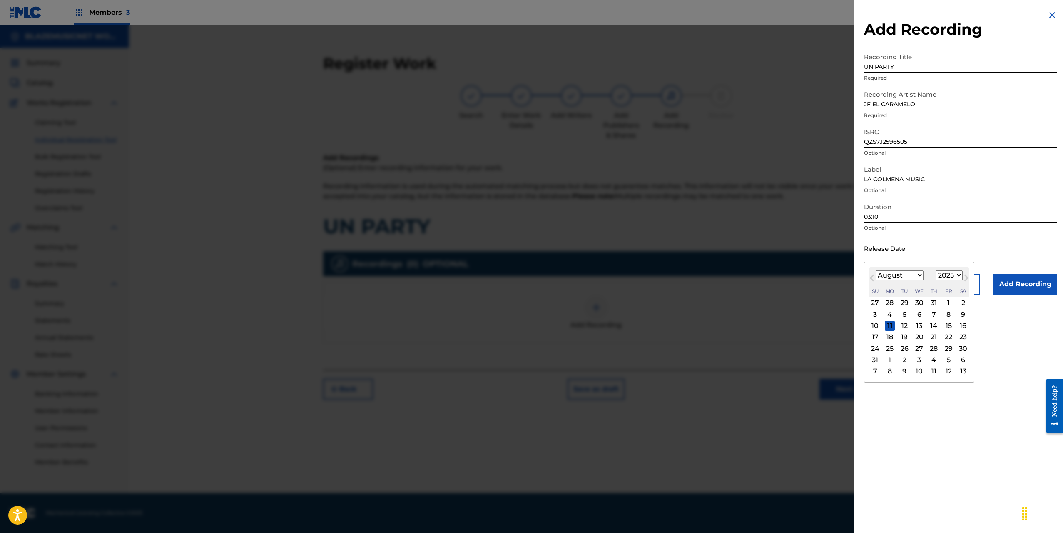
click at [880, 277] on select "January February March April May June July August September October November De…" at bounding box center [900, 275] width 48 height 10
select select "4"
click at [876, 270] on select "January February March April May June July August September October November De…" at bounding box center [900, 275] width 48 height 10
click at [932, 325] on div "15" at bounding box center [934, 326] width 10 height 10
type input "[DATE]"
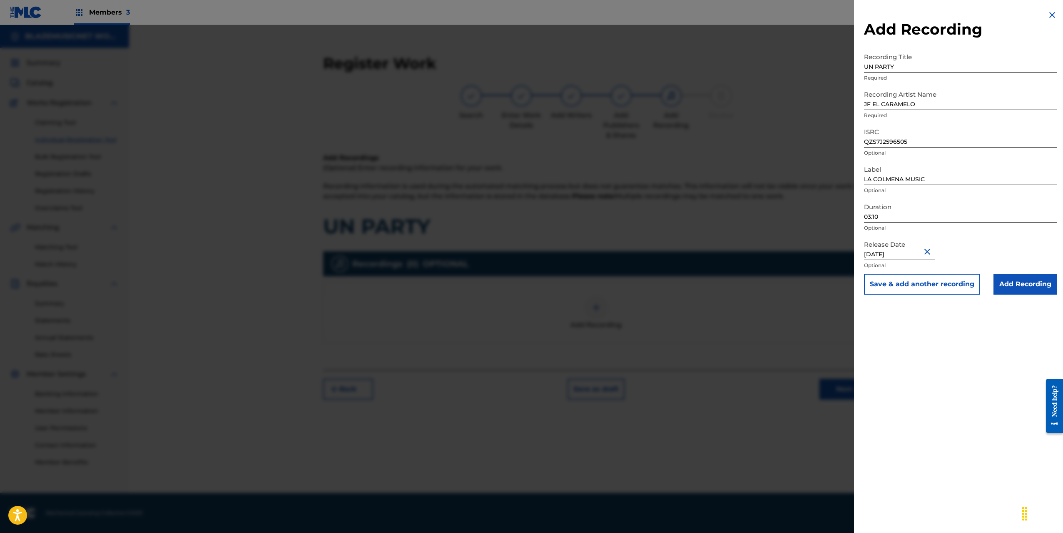
click at [1019, 286] on input "Add Recording" at bounding box center [1026, 284] width 64 height 21
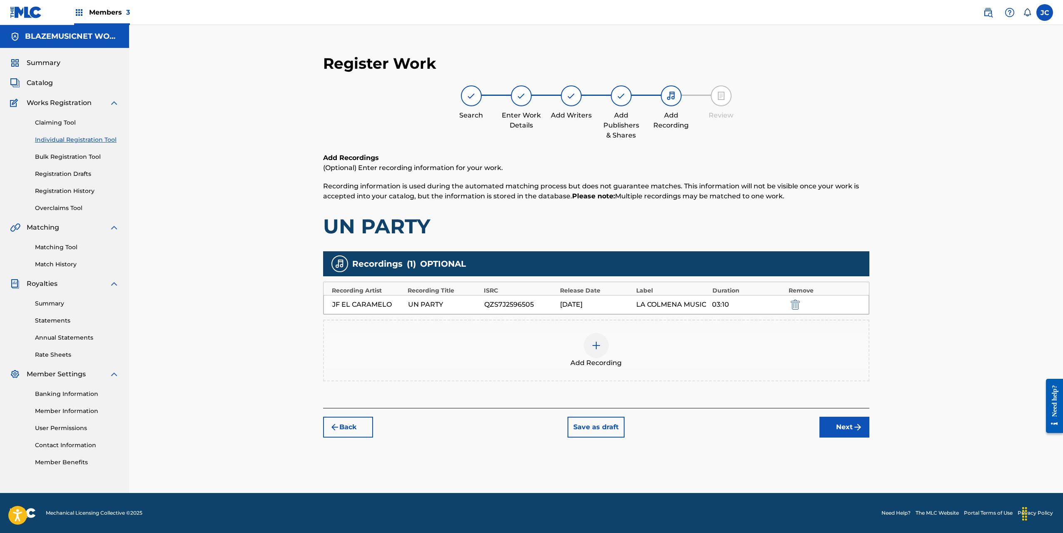
click at [836, 427] on button "Next" at bounding box center [845, 426] width 50 height 21
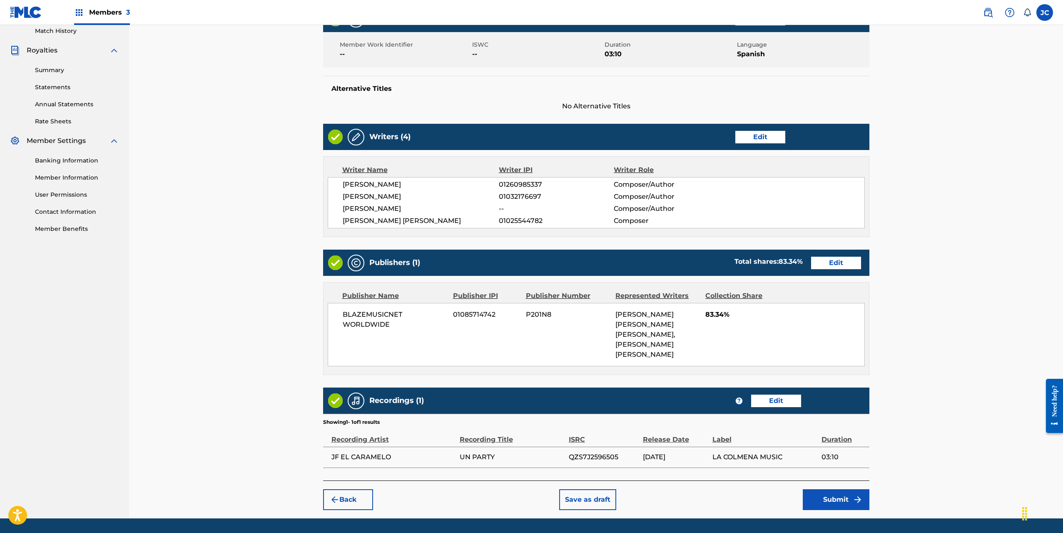
scroll to position [259, 0]
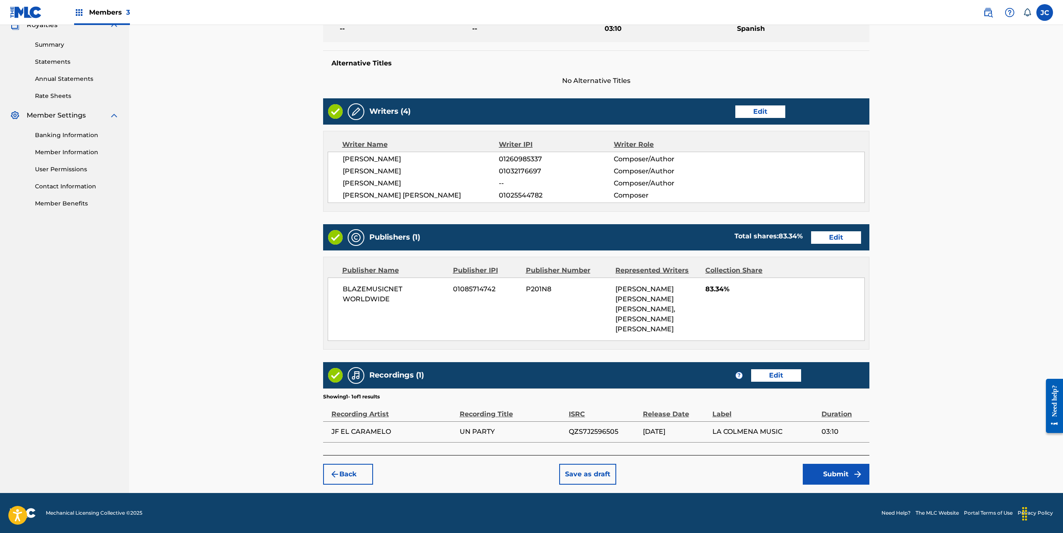
click at [842, 471] on button "Submit" at bounding box center [836, 474] width 67 height 21
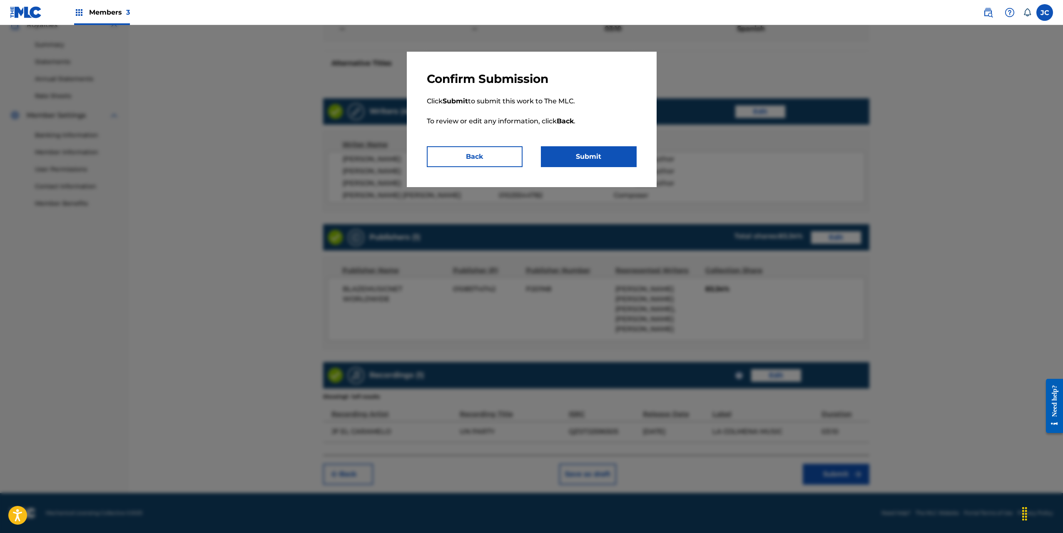
click at [598, 161] on button "Submit" at bounding box center [589, 156] width 96 height 21
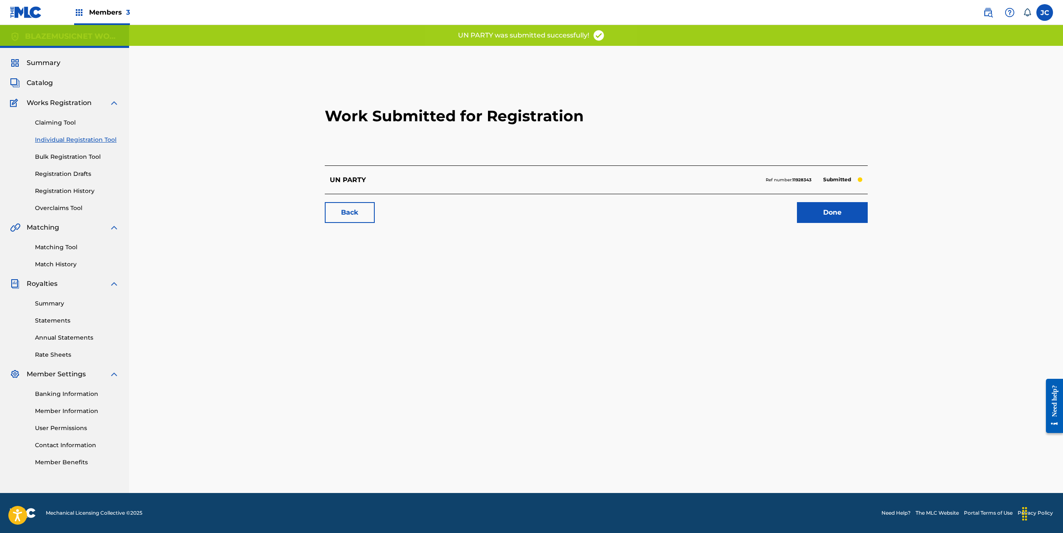
click at [830, 207] on link "Done" at bounding box center [832, 212] width 71 height 21
